Goal: Browse casually

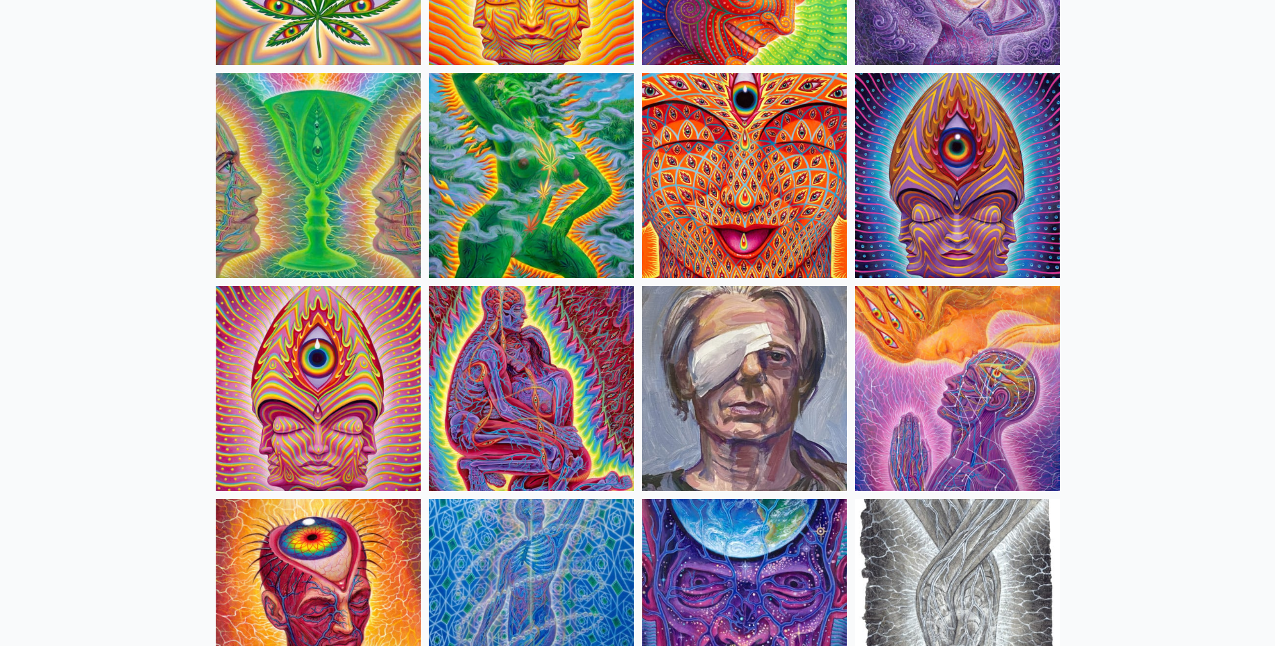
scroll to position [2688, 0]
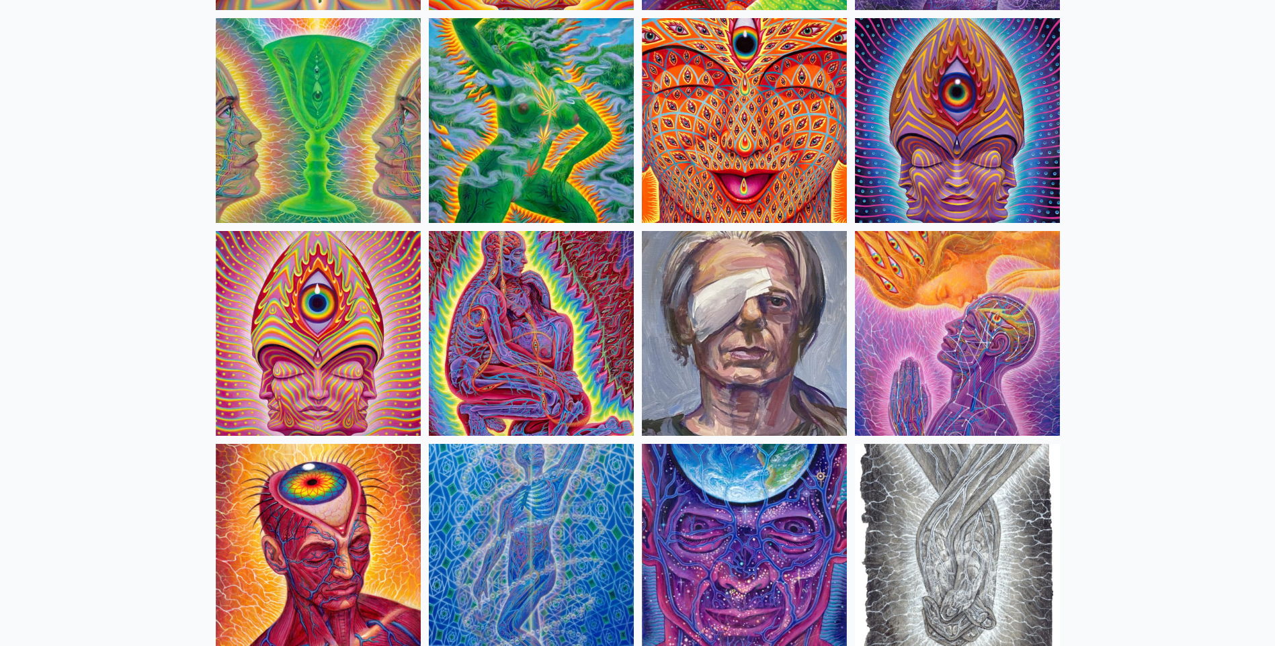
click at [485, 172] on img at bounding box center [531, 120] width 205 height 205
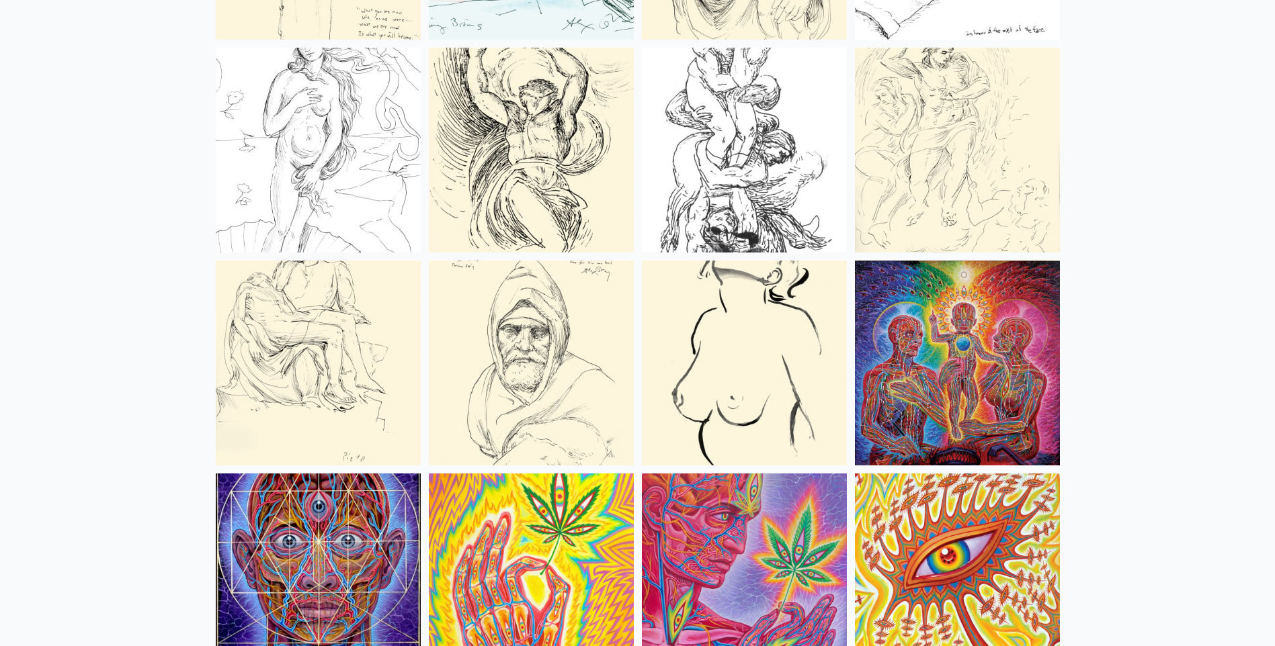
scroll to position [5711, 0]
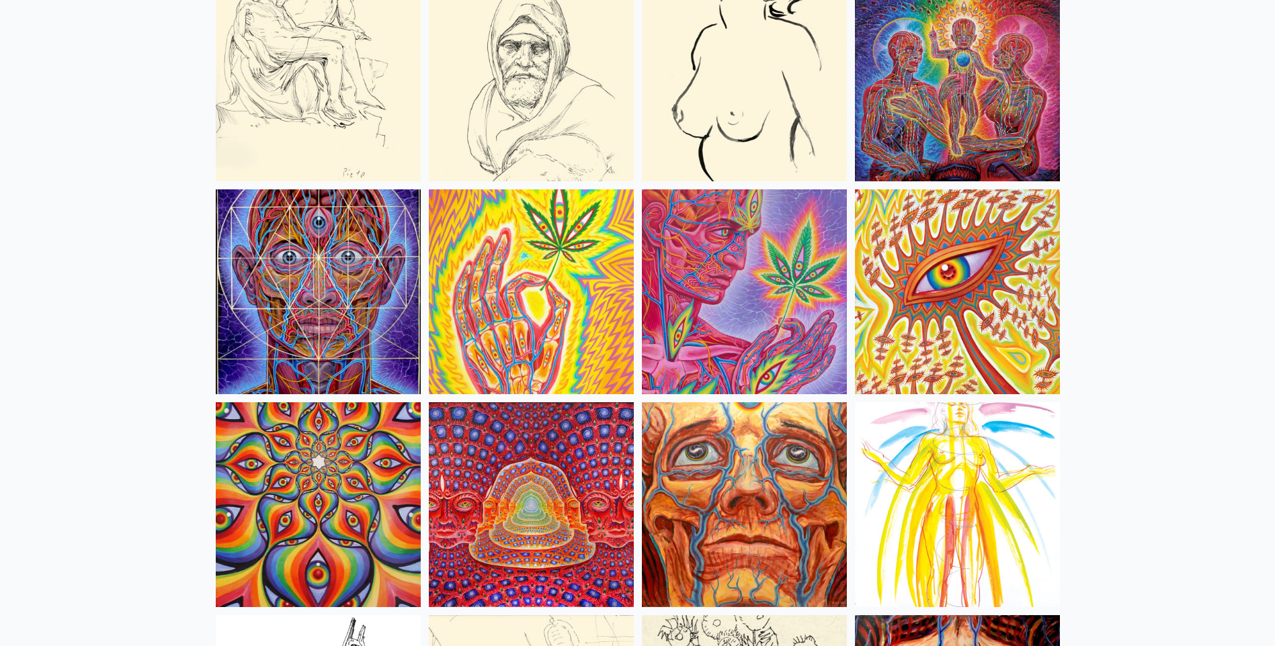
click at [926, 114] on img at bounding box center [957, 78] width 205 height 205
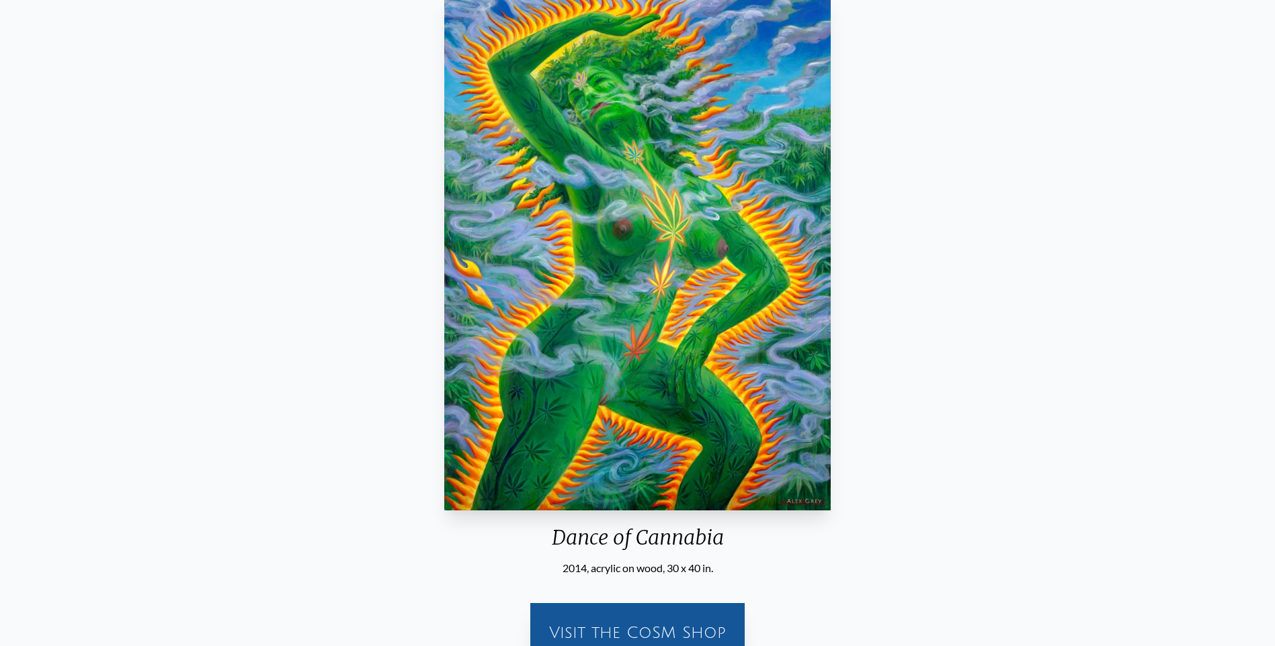
scroll to position [67, 0]
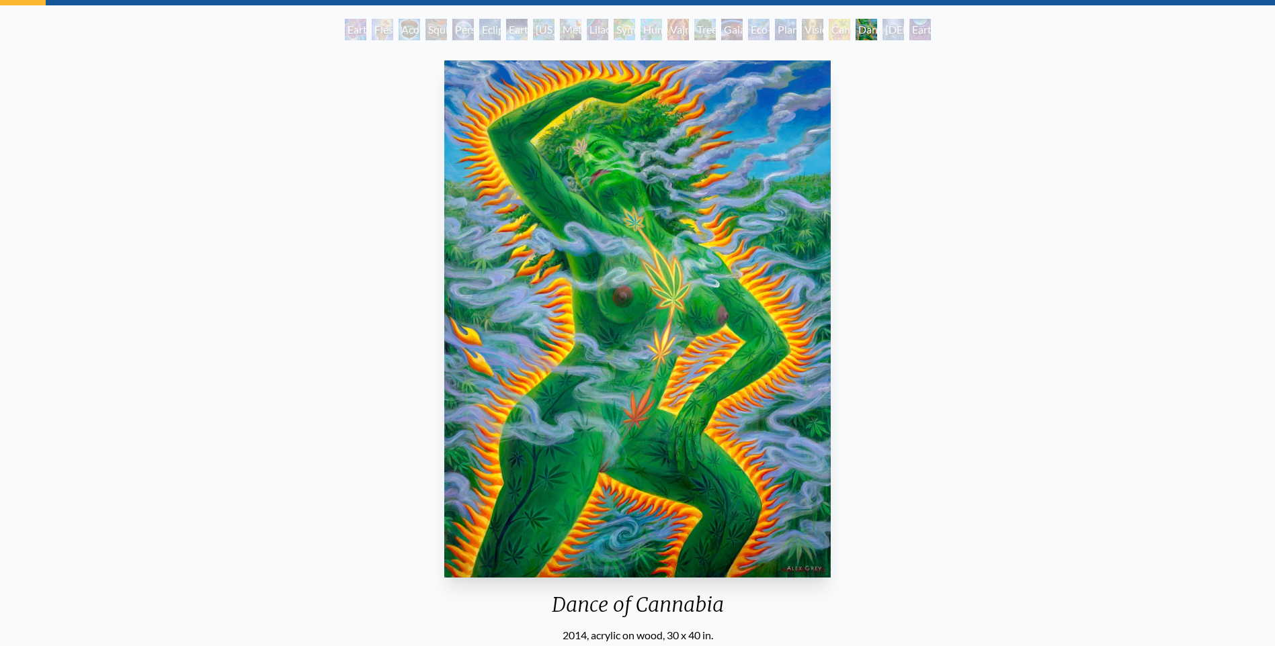
drag, startPoint x: 226, startPoint y: 157, endPoint x: 198, endPoint y: 145, distance: 30.1
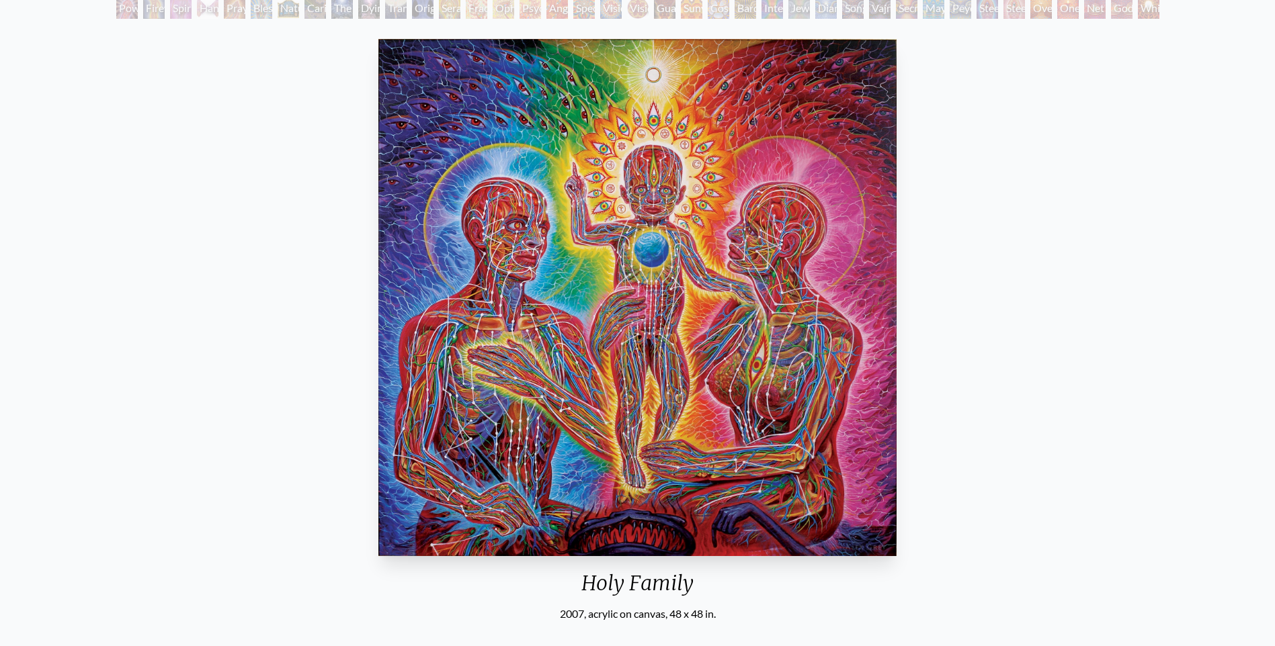
scroll to position [134, 0]
